Goal: Task Accomplishment & Management: Manage account settings

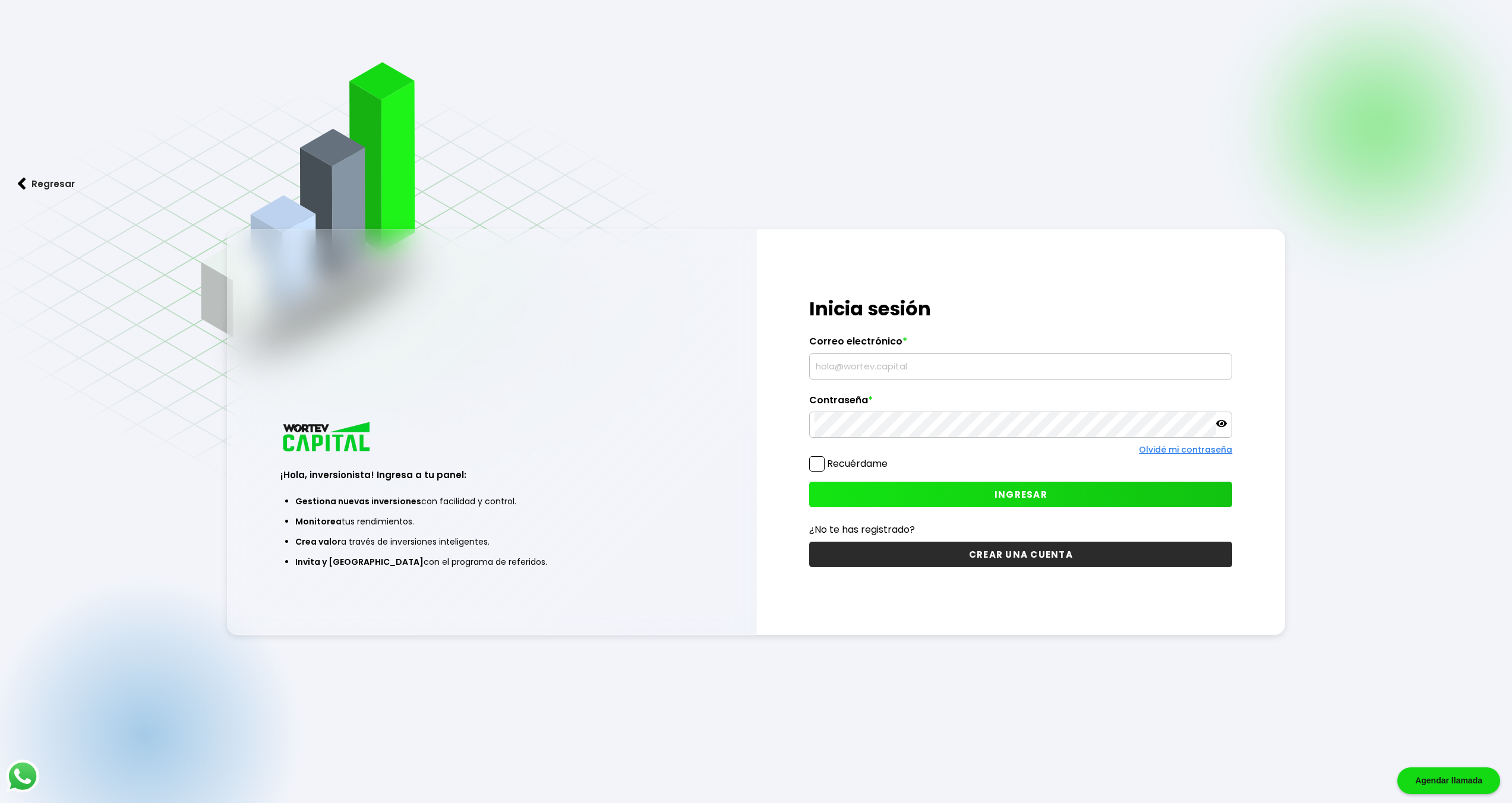
type input "[PERSON_NAME][EMAIL_ADDRESS][DOMAIN_NAME]"
click at [870, 362] on input "[PERSON_NAME][EMAIL_ADDRESS][DOMAIN_NAME]" at bounding box center [1020, 366] width 412 height 25
click at [1054, 502] on button "INGRESAR" at bounding box center [1020, 494] width 423 height 25
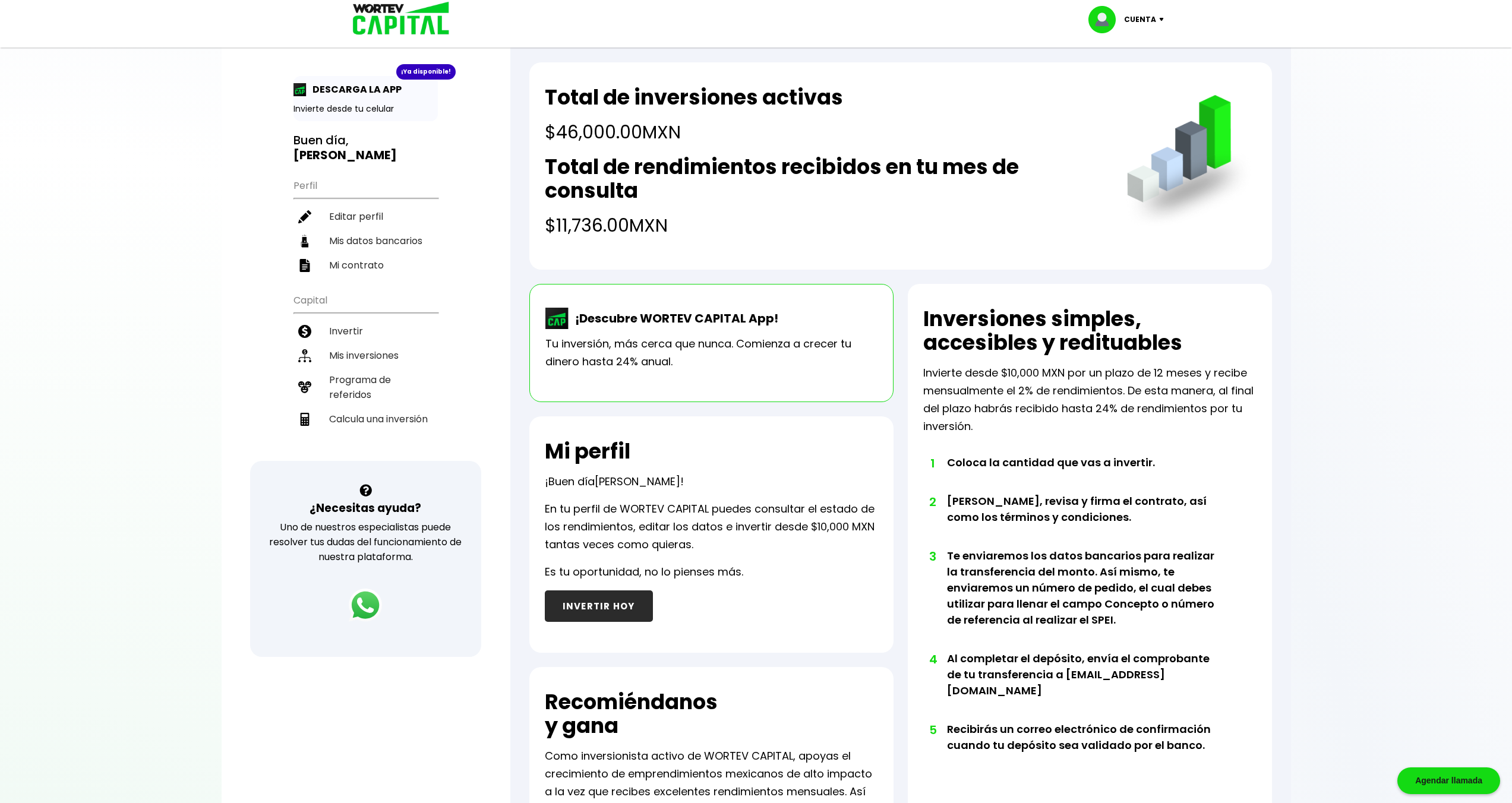
scroll to position [15, 0]
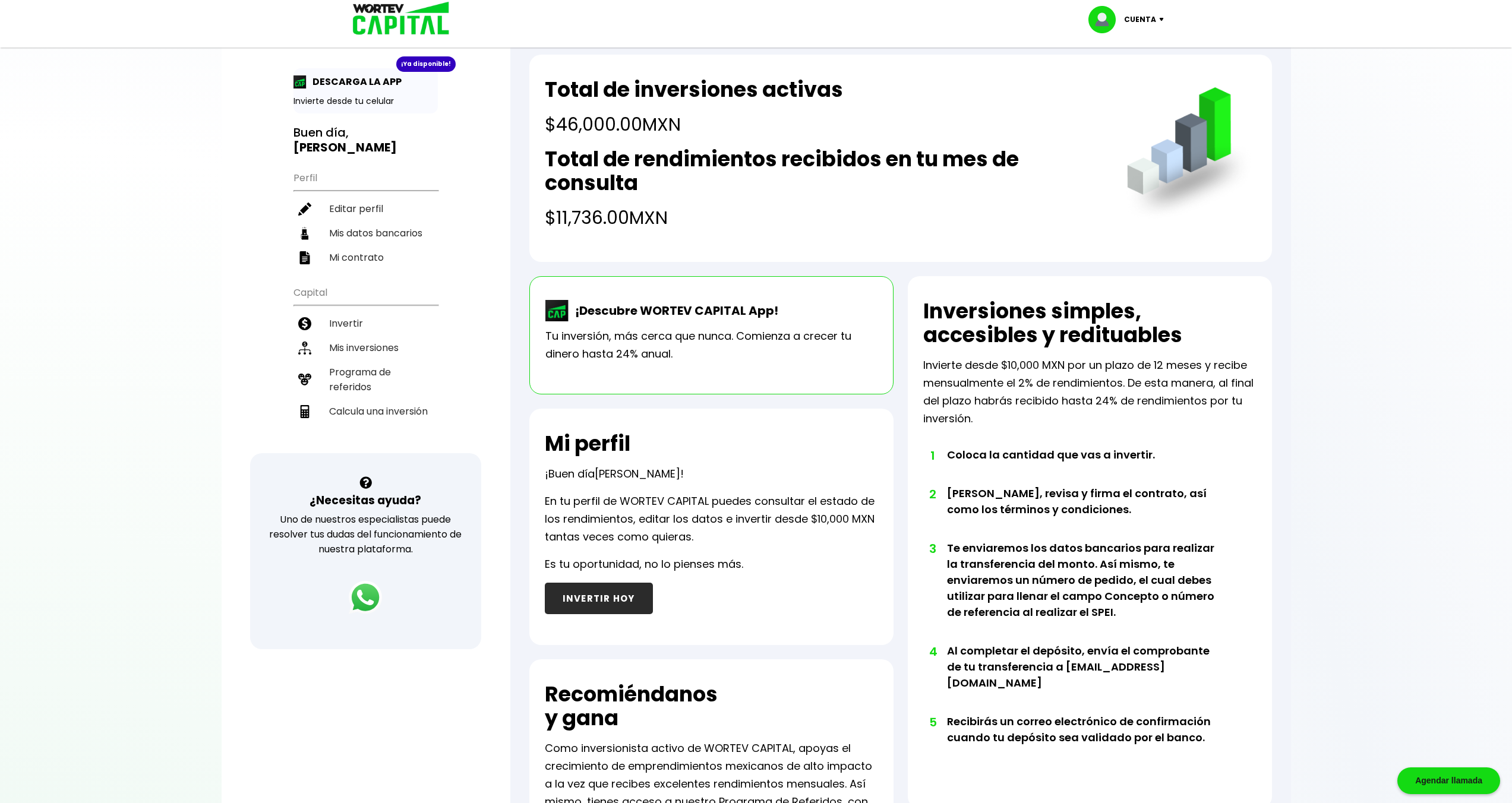
click at [679, 366] on div "¡Descubre WORTEV CAPITAL App! Tu inversión, más cerca que nunca. Comienza a cre…" at bounding box center [711, 335] width 364 height 118
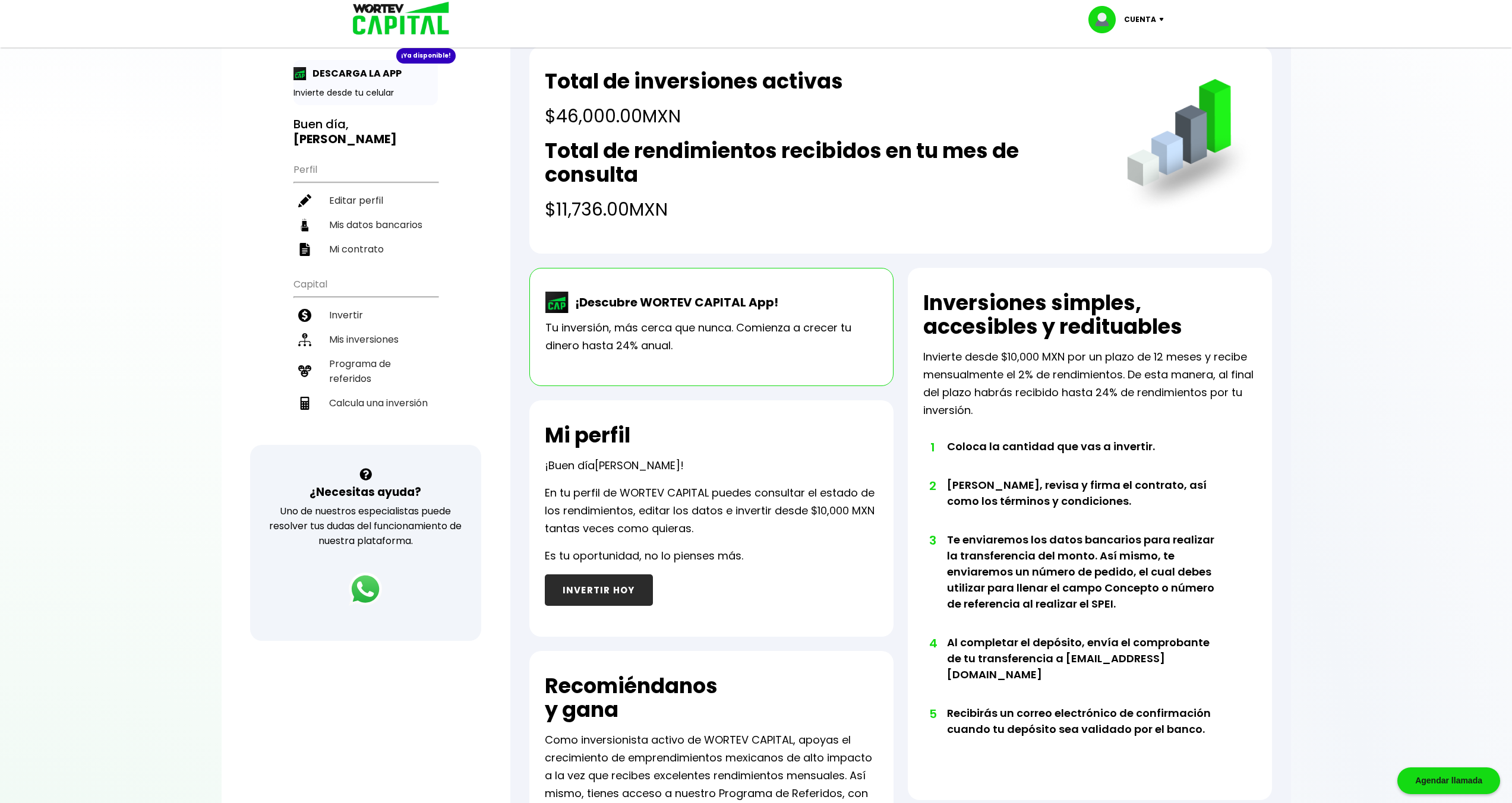
scroll to position [0, 0]
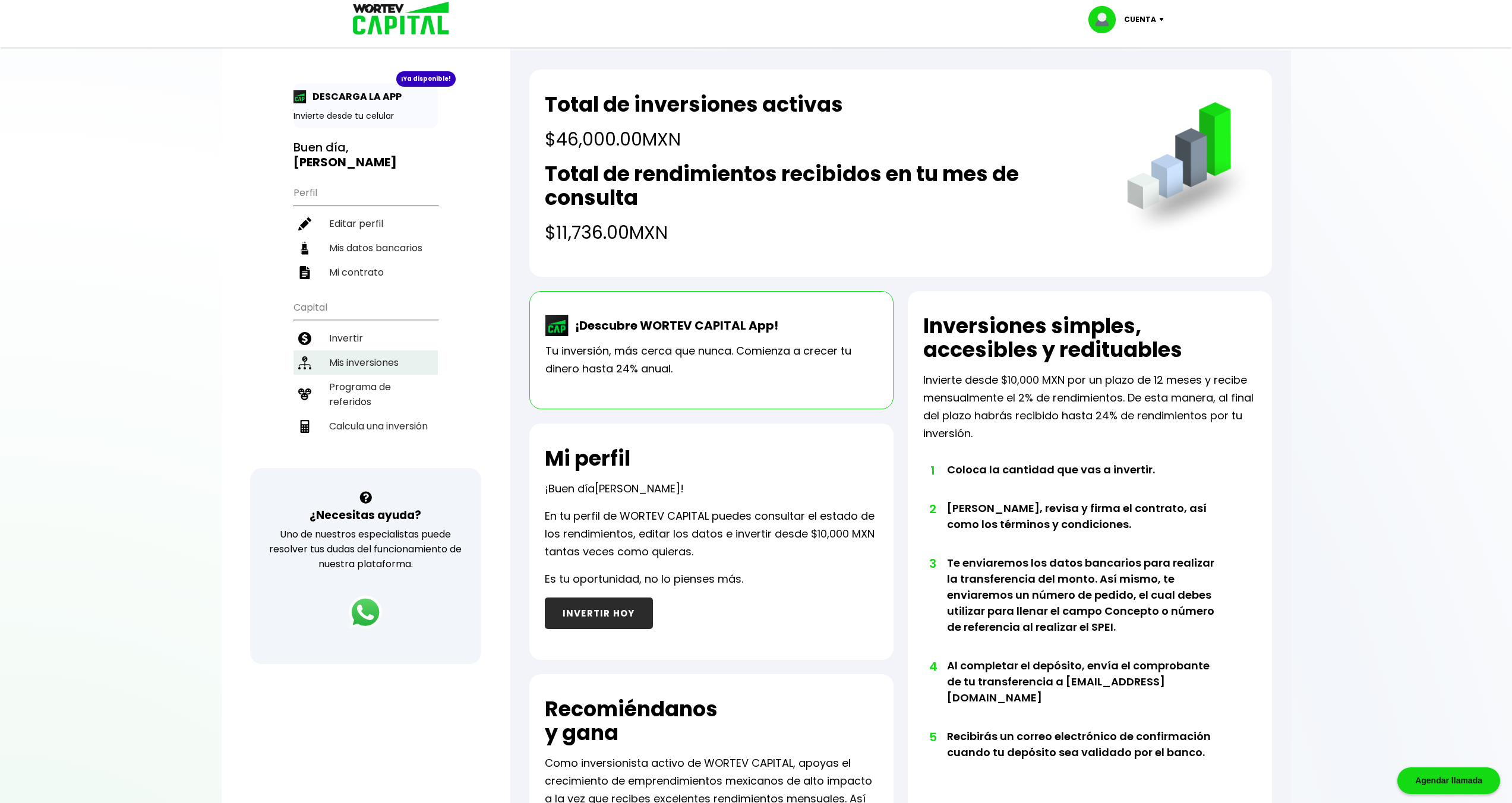
click at [390, 356] on li "Mis inversiones" at bounding box center [366, 363] width 144 height 25
